Goal: Find specific page/section

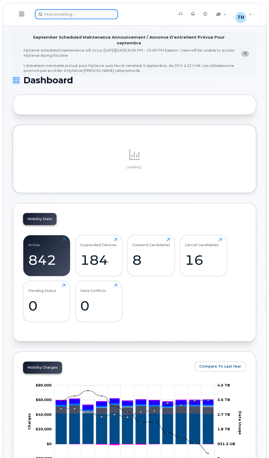
click at [87, 15] on div at bounding box center [103, 14] width 136 height 10
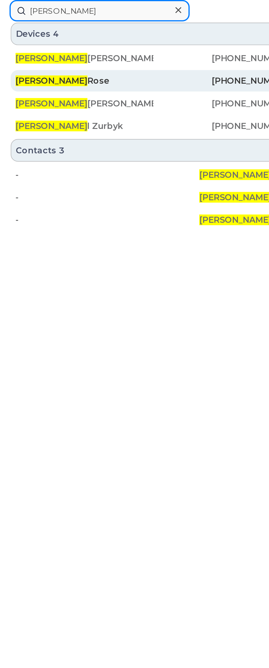
type input "[PERSON_NAME]"
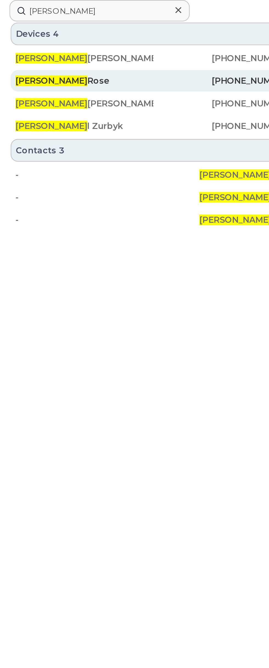
click at [52, 39] on div "[PERSON_NAME]" at bounding box center [39, 37] width 64 height 5
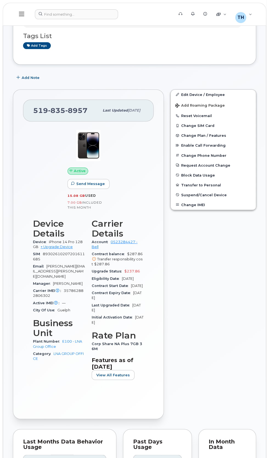
scroll to position [107, 0]
